Goal: Transaction & Acquisition: Subscribe to service/newsletter

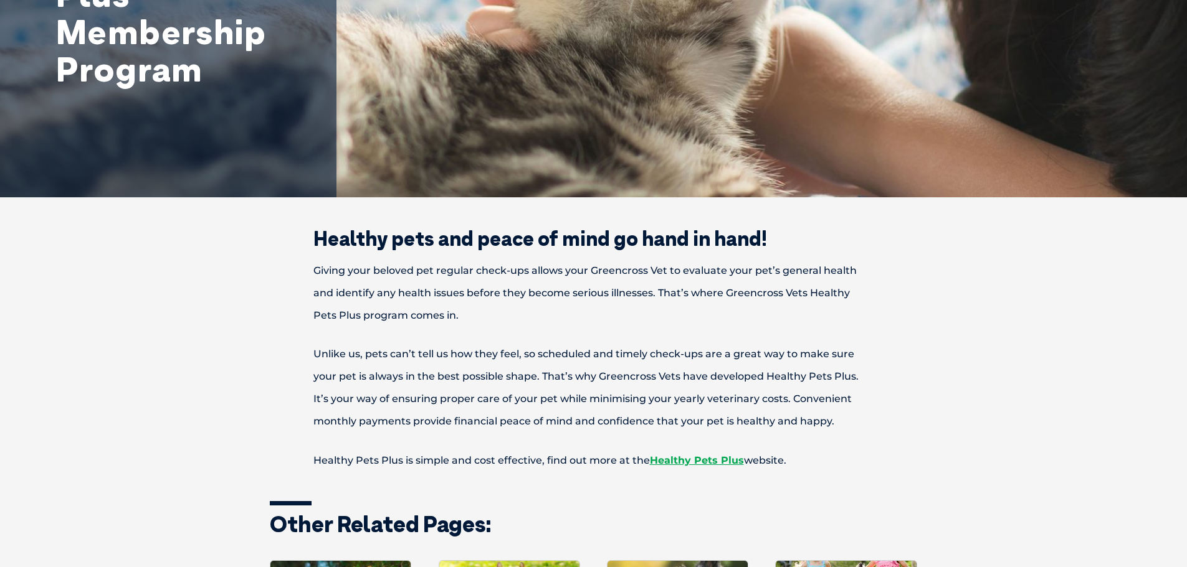
scroll to position [249, 0]
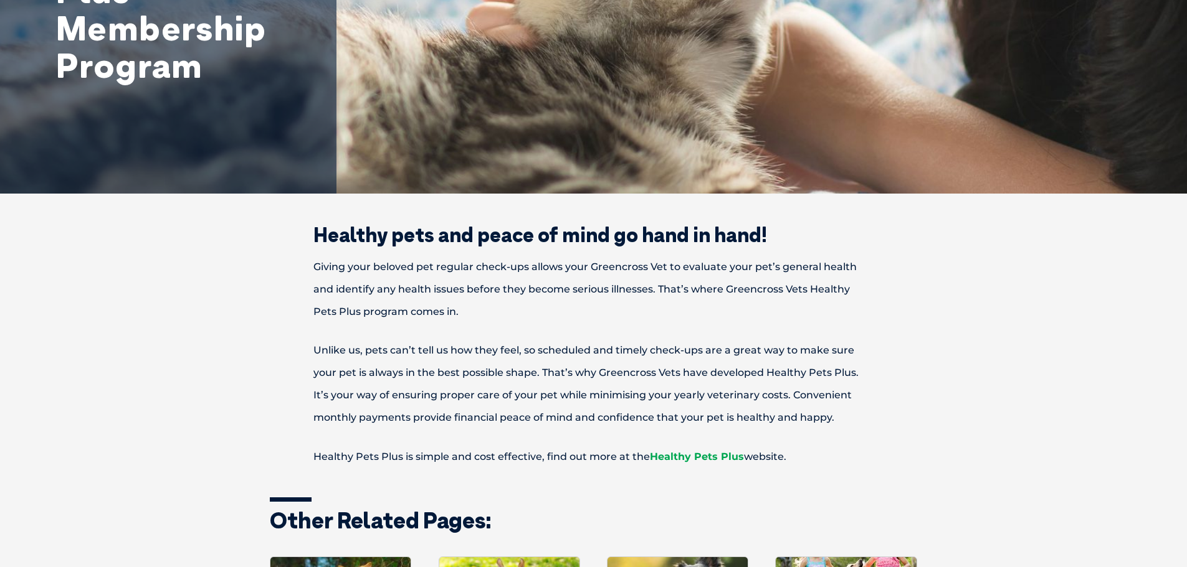
click at [711, 460] on link "Healthy Pets Plus" at bounding box center [697, 457] width 94 height 12
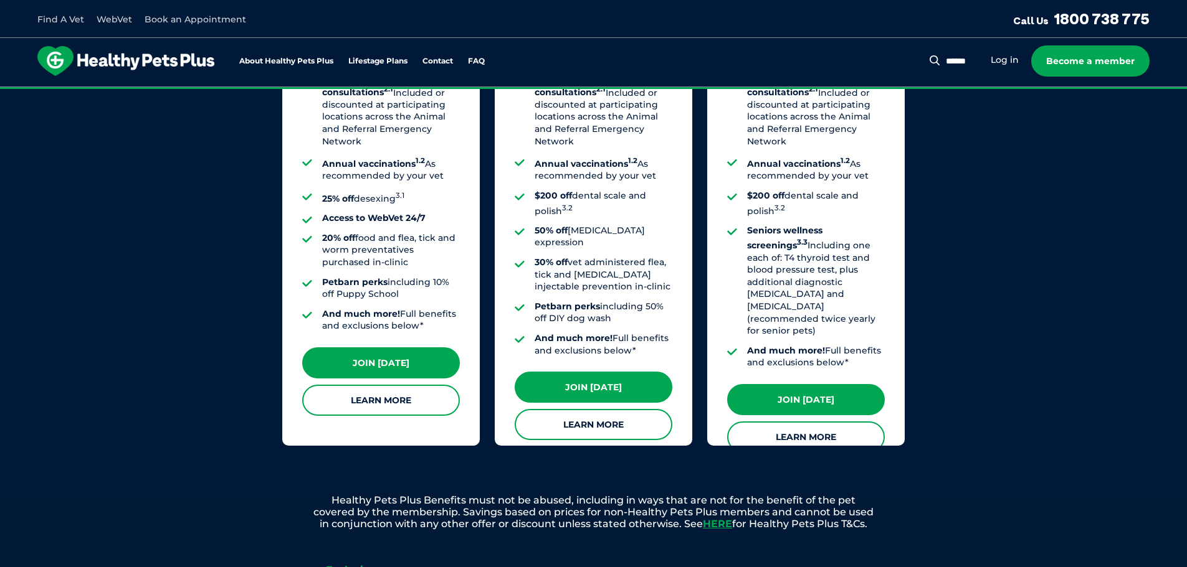
scroll to position [1121, 0]
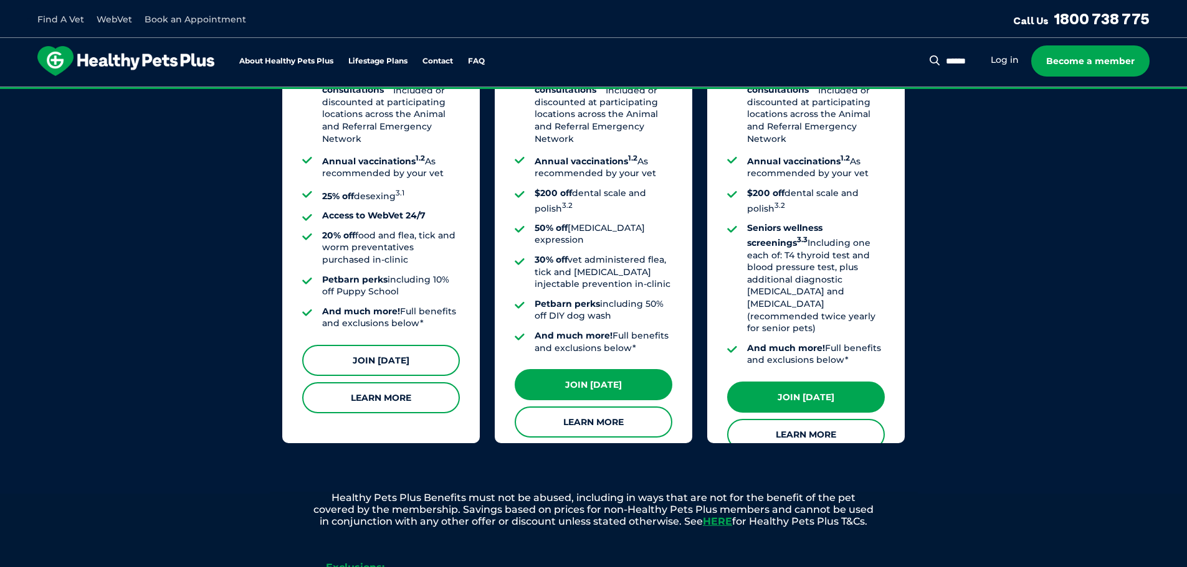
click at [364, 354] on link "Join [DATE]" at bounding box center [381, 360] width 158 height 31
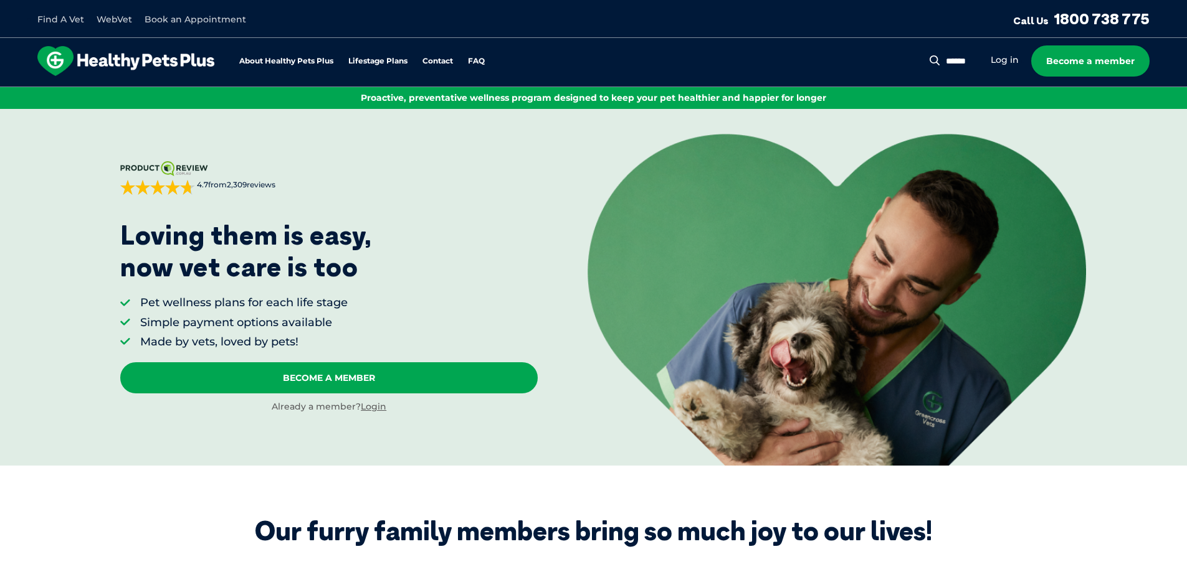
click at [833, 99] on p "Proactive, preventative wellness program designed to keep your pet healthier an…" at bounding box center [593, 98] width 1167 height 12
click at [1011, 57] on link "Log in" at bounding box center [1004, 60] width 28 height 12
click at [1007, 61] on link "Log in" at bounding box center [1004, 60] width 28 height 12
click at [997, 61] on link "Log in" at bounding box center [1004, 60] width 28 height 12
